Goal: Task Accomplishment & Management: Manage account settings

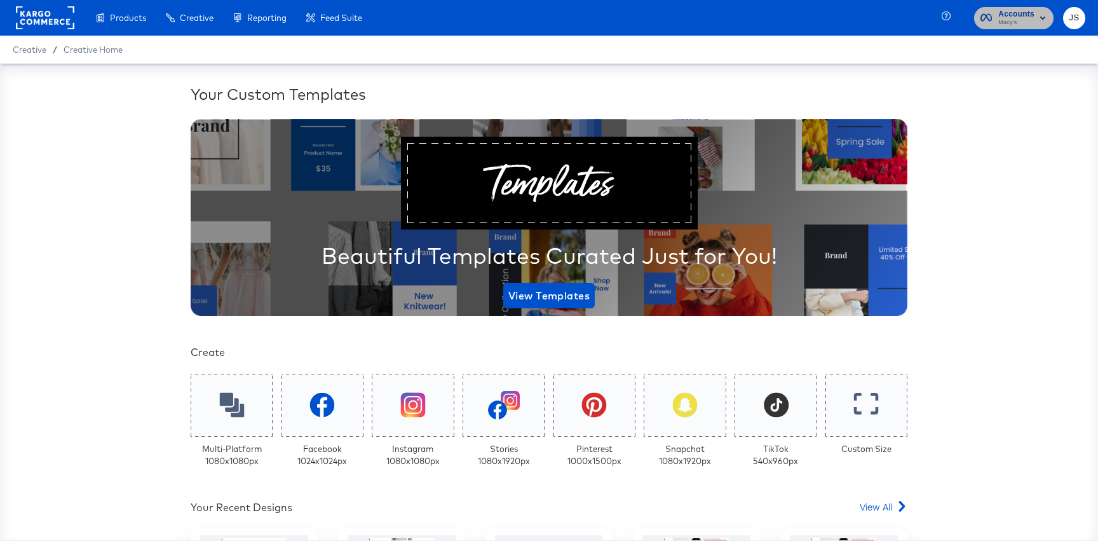
click at [1017, 18] on span "Macy's" at bounding box center [1016, 23] width 36 height 10
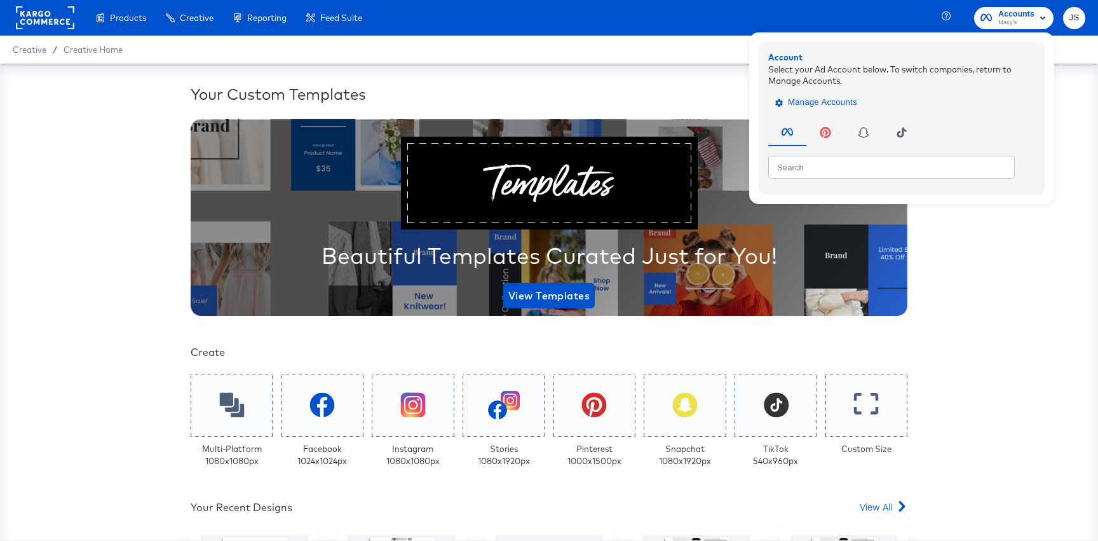
click at [848, 98] on span "Manage Accounts" at bounding box center [817, 102] width 79 height 15
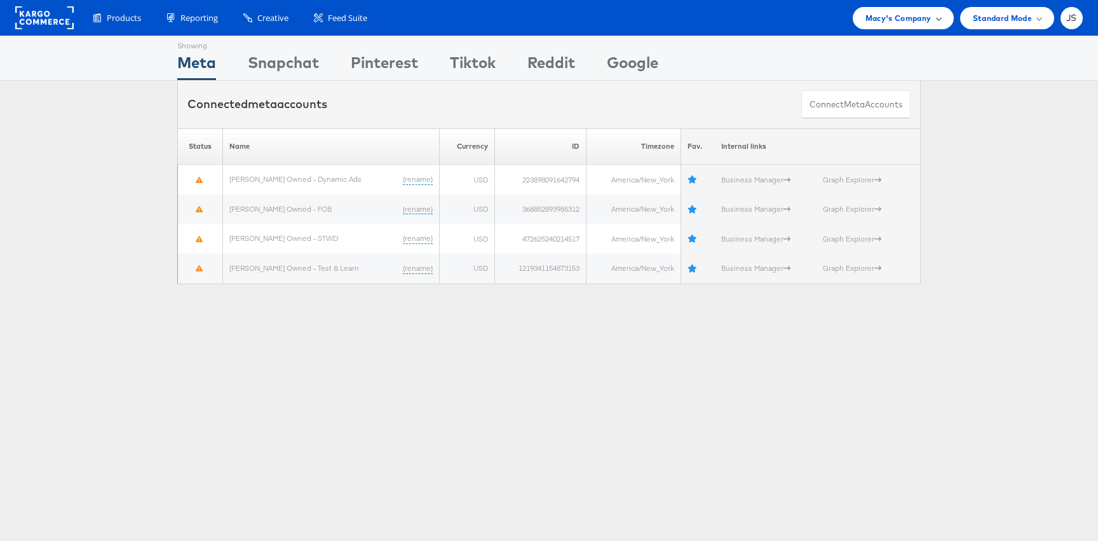
click at [870, 24] on span "Macy's Company" at bounding box center [898, 17] width 66 height 13
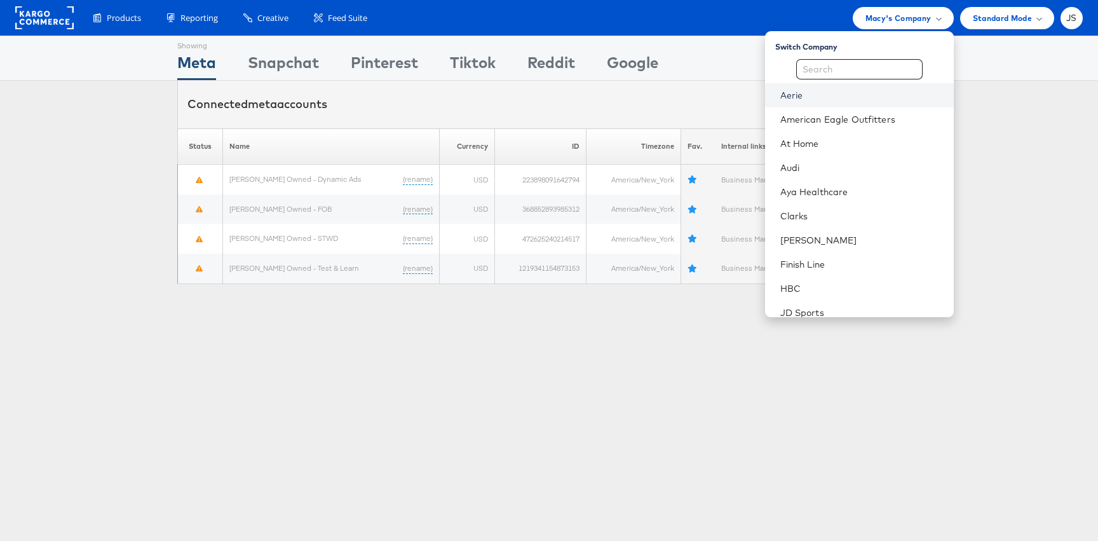
click at [825, 97] on link "Aerie" at bounding box center [861, 95] width 163 height 13
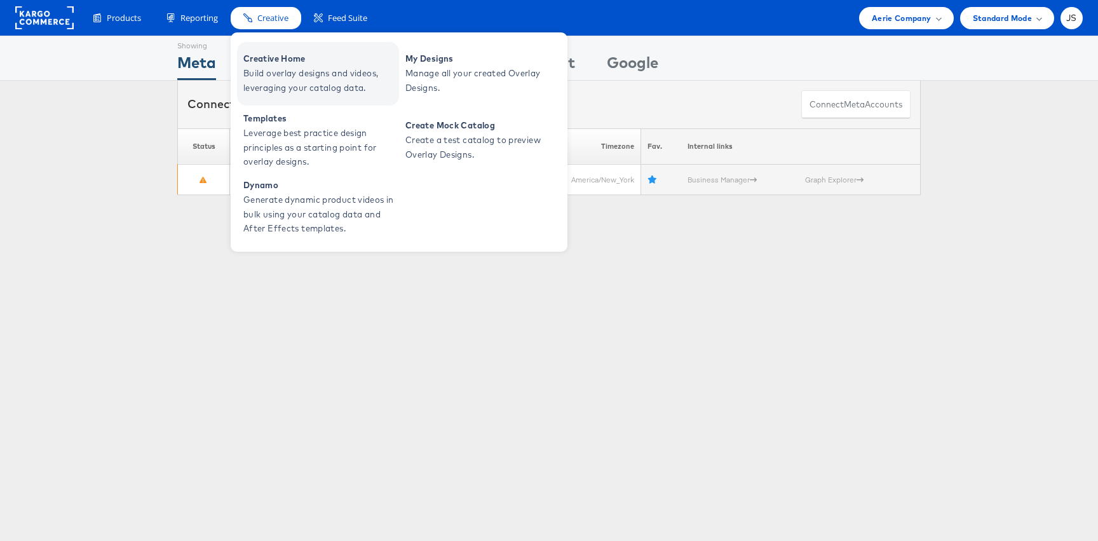
click at [292, 65] on span "Creative Home" at bounding box center [319, 58] width 153 height 15
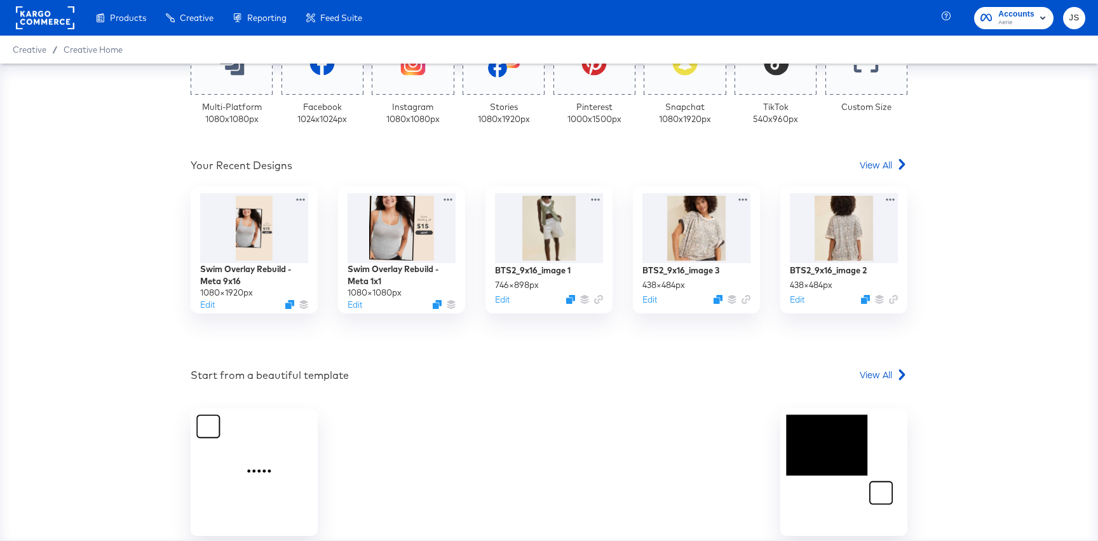
scroll to position [349, 0]
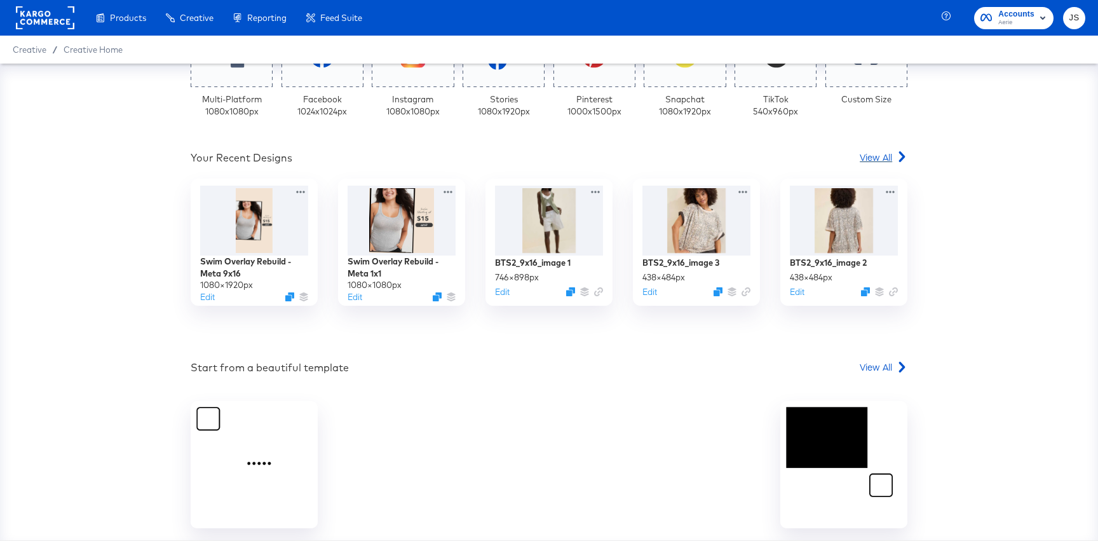
click at [884, 161] on span "View All" at bounding box center [876, 157] width 32 height 13
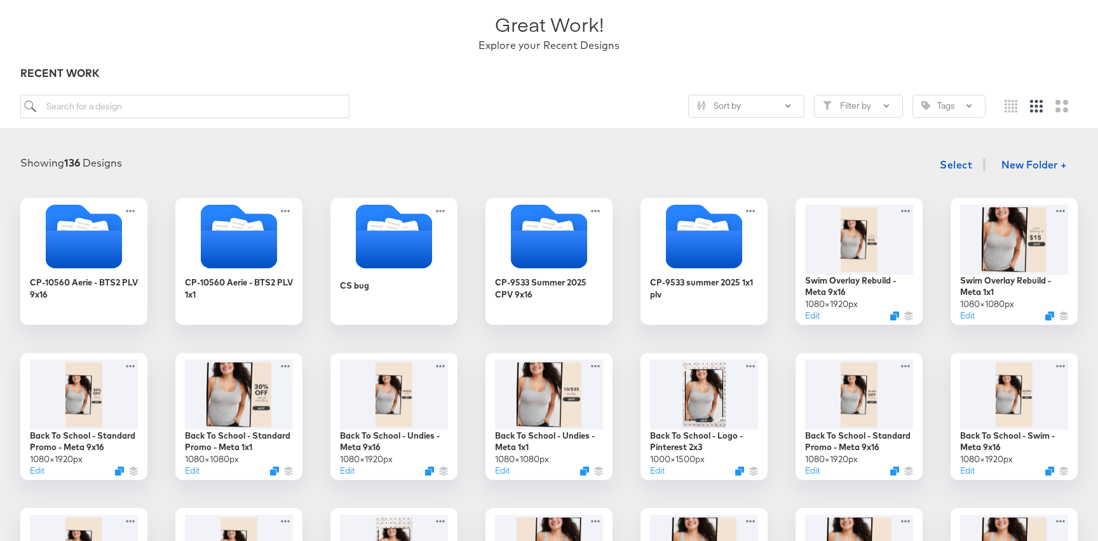
scroll to position [73, 0]
